Goal: Information Seeking & Learning: Find contact information

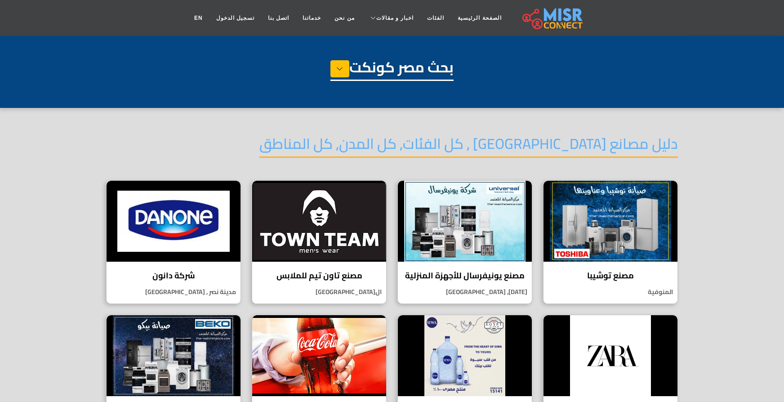
select select "**********"
